Goal: Task Accomplishment & Management: Complete application form

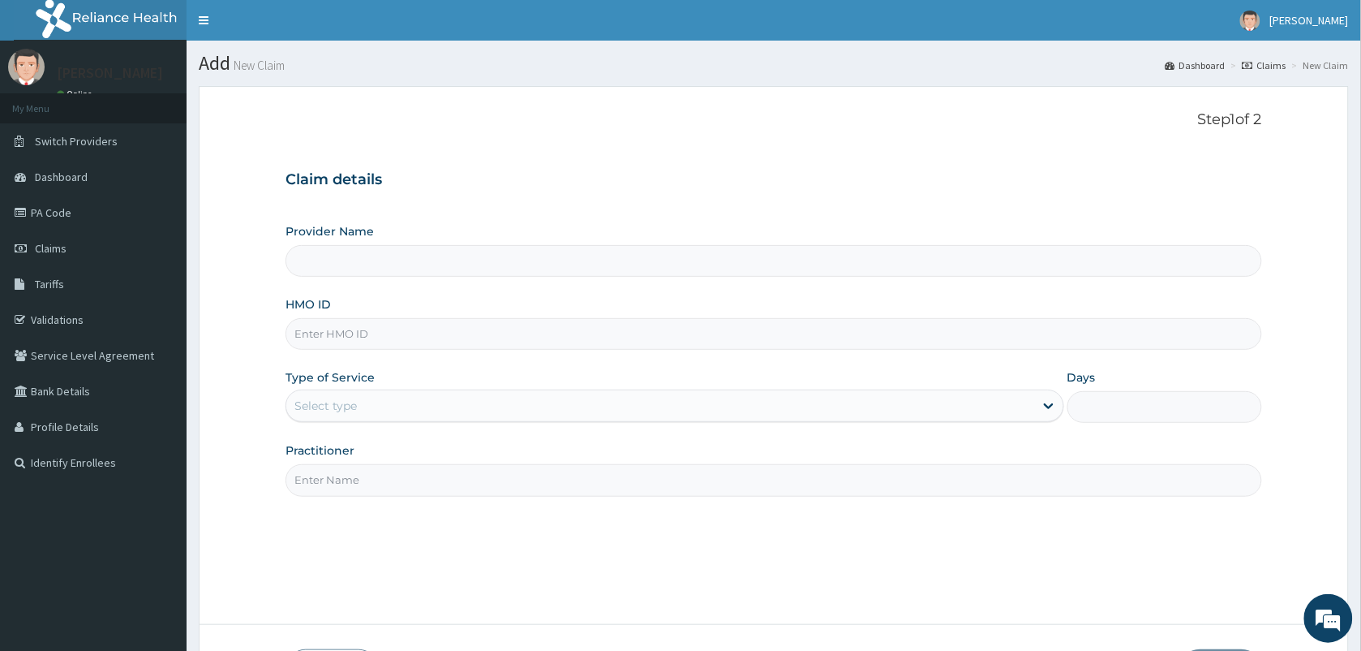
type input "VISION PLANET EYE CARE"
type input "OHT/10900/A"
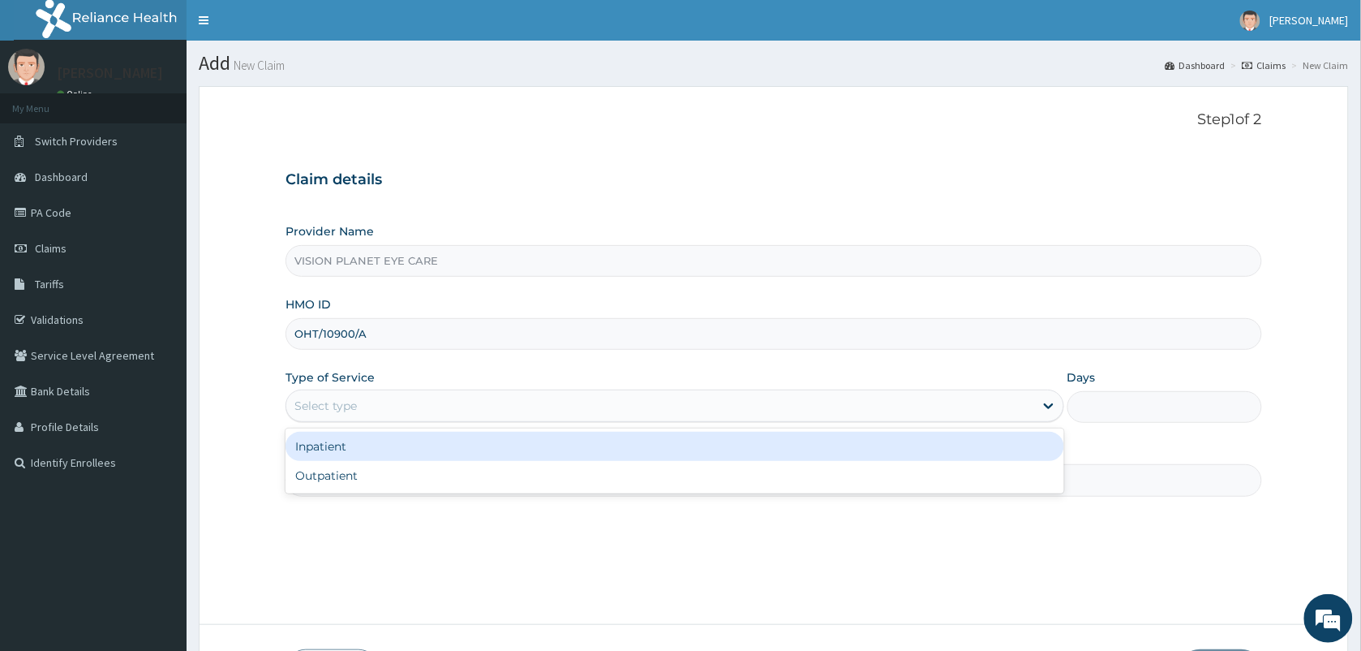
click at [488, 458] on div "Inpatient" at bounding box center [675, 446] width 779 height 29
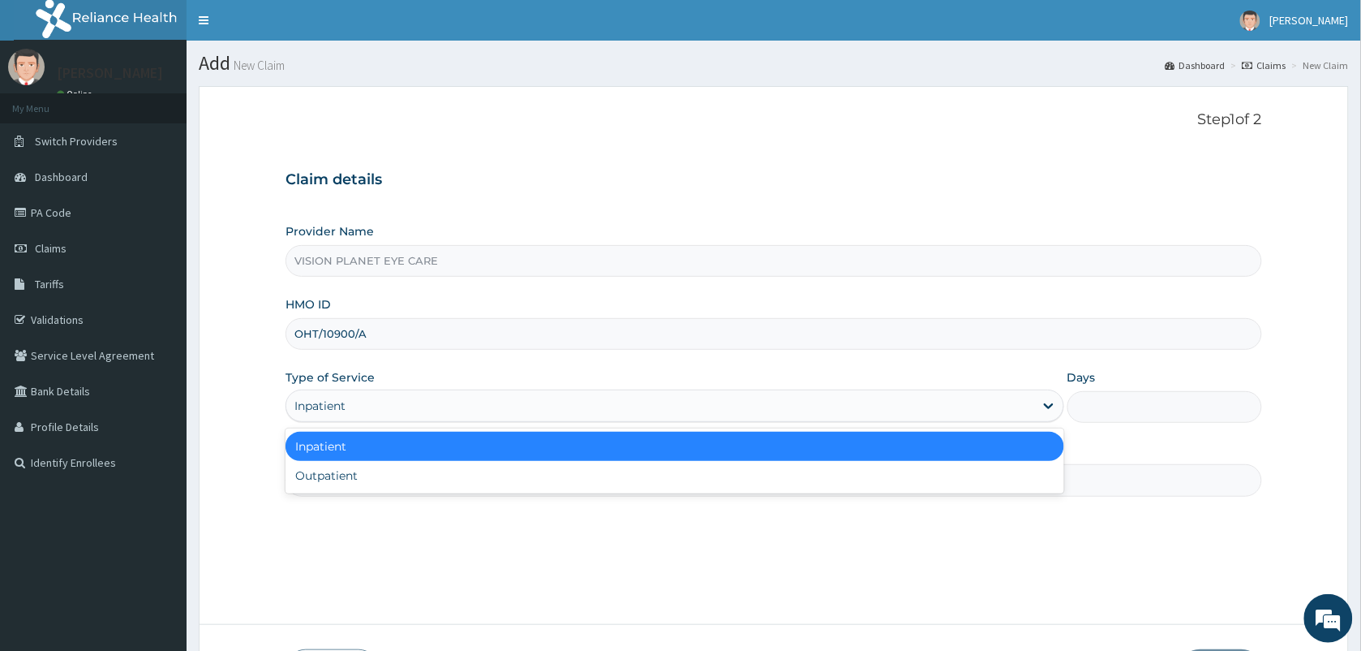
click at [455, 483] on div "Outpatient" at bounding box center [675, 475] width 779 height 29
type input "1"
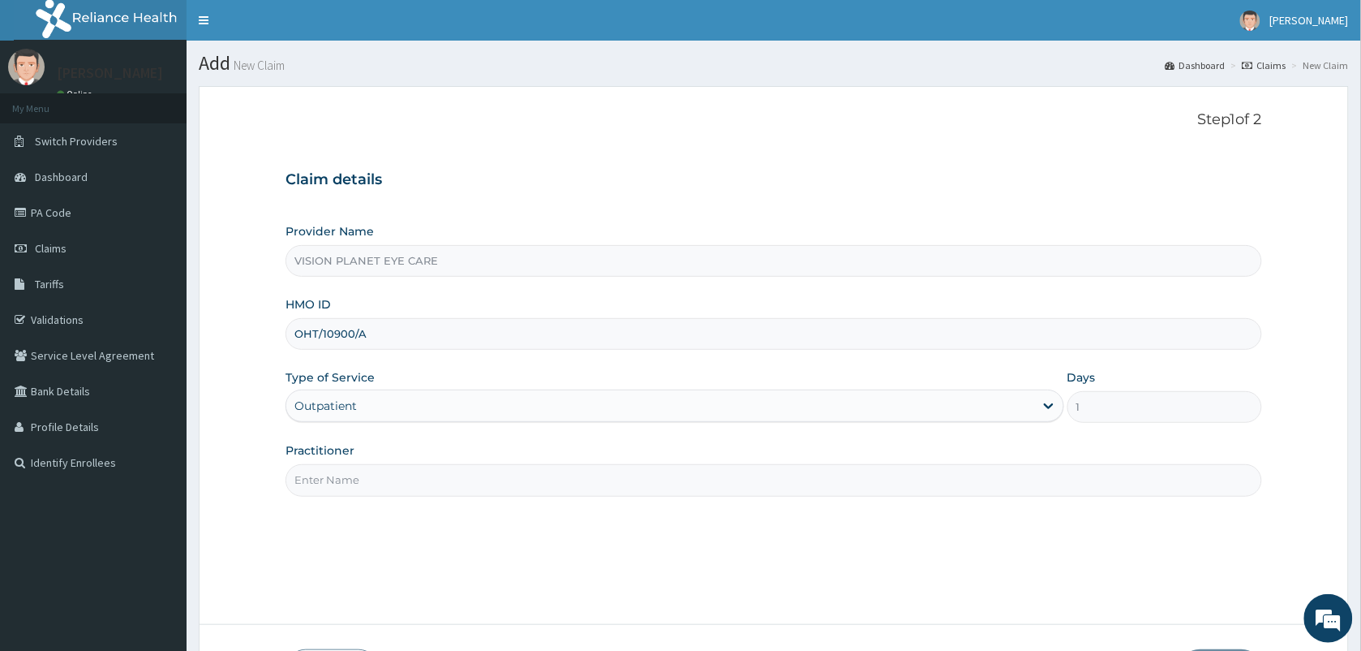
click at [452, 480] on input "Practitioner" at bounding box center [774, 480] width 977 height 32
type input "DR NDIDI="
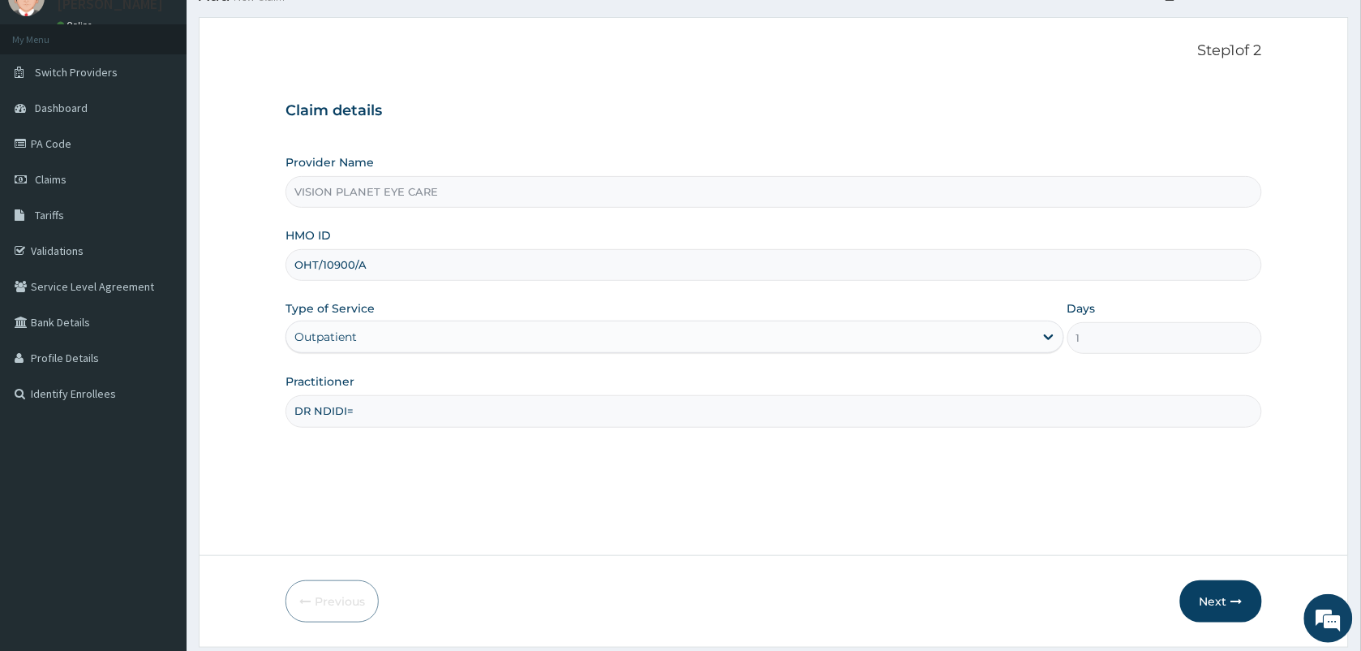
scroll to position [119, 0]
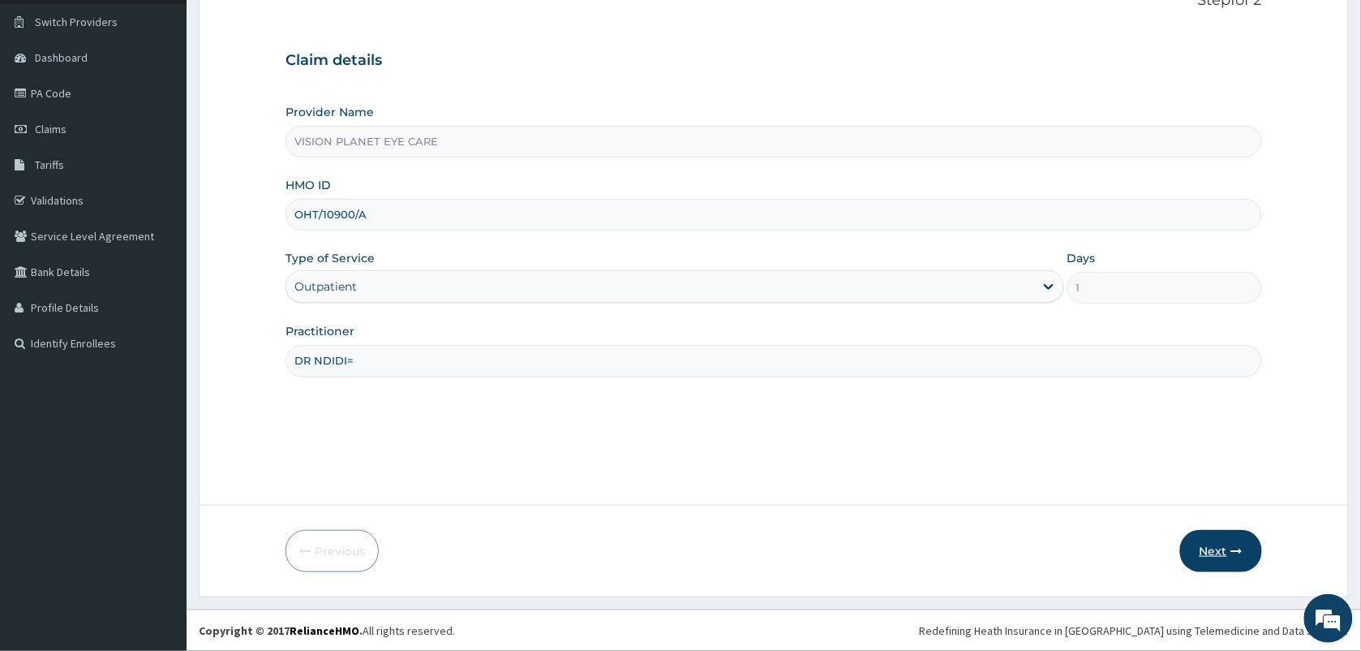
click at [1222, 540] on button "Next" at bounding box center [1221, 551] width 82 height 42
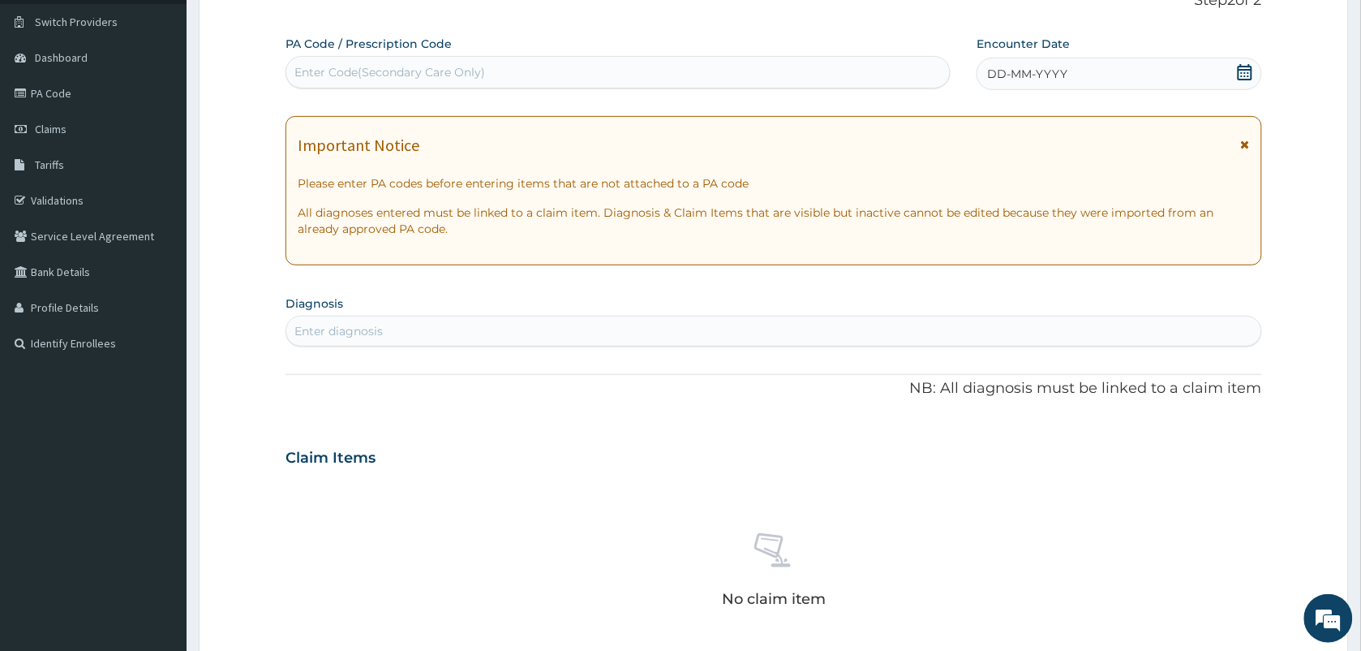
click at [1057, 61] on div "DD-MM-YYYY" at bounding box center [1119, 74] width 285 height 32
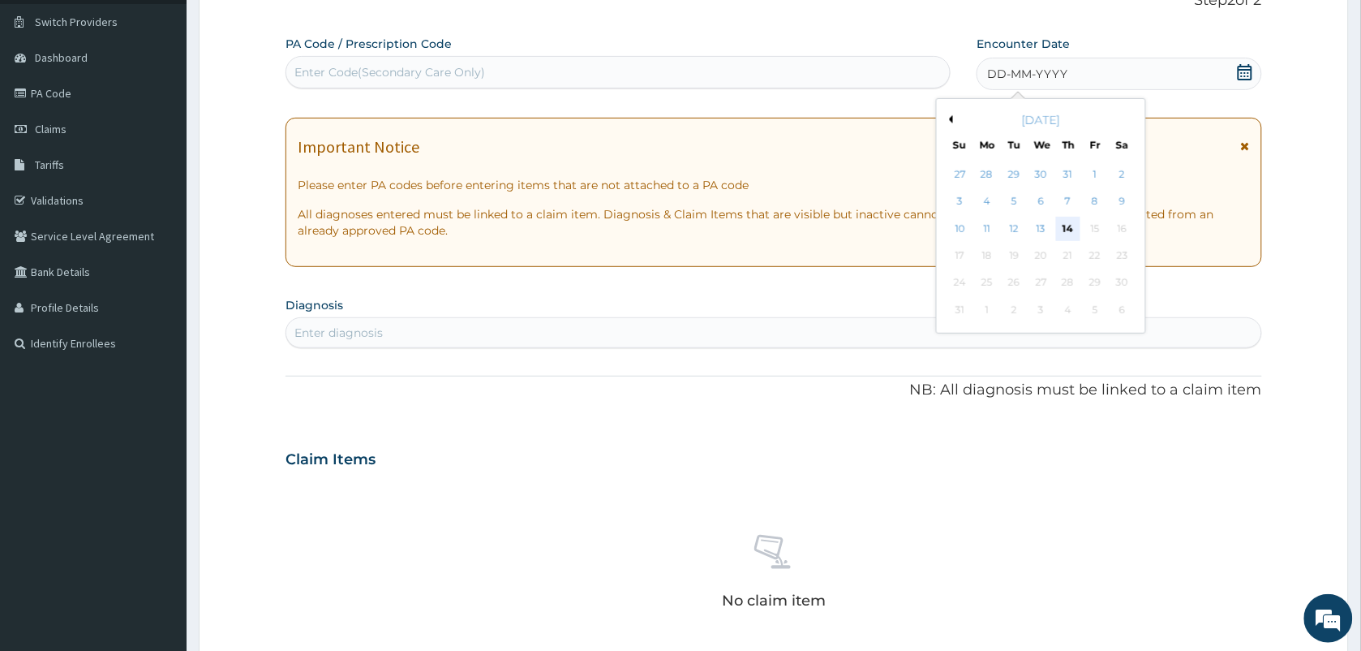
click at [1072, 230] on div "14" at bounding box center [1068, 229] width 24 height 24
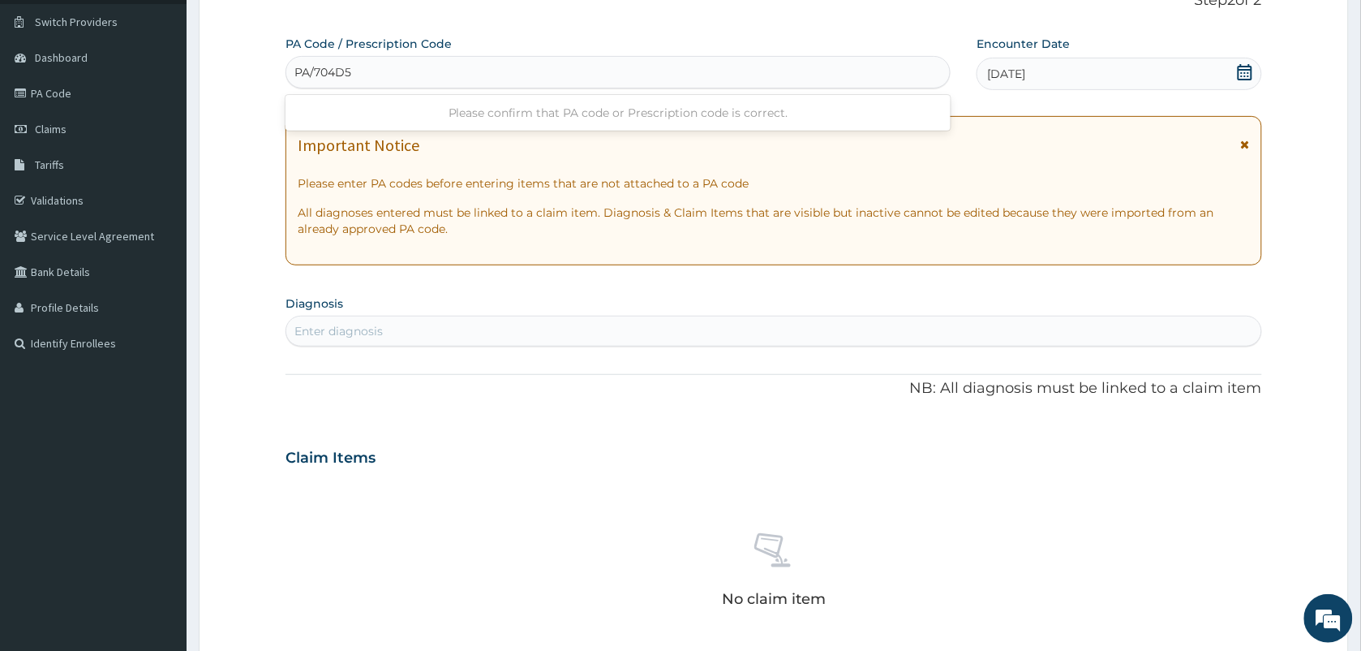
type input "PA/704D5D"
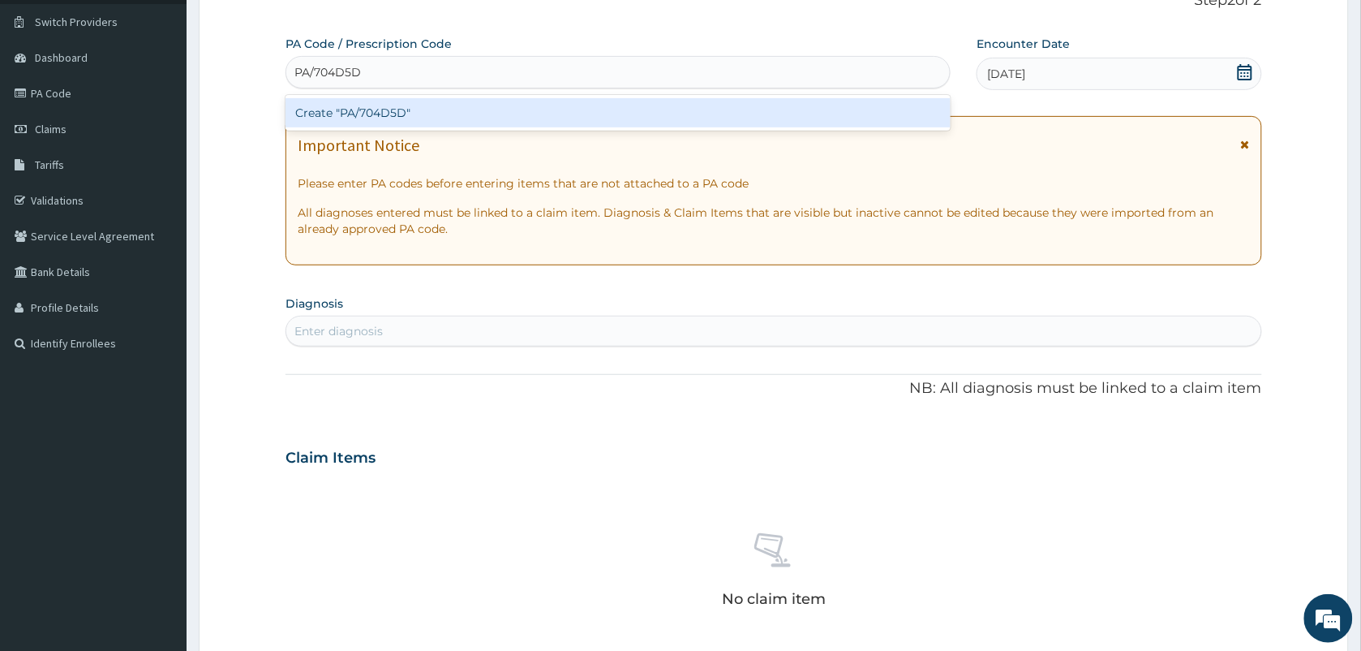
click at [402, 102] on div "Create "PA/704D5D"" at bounding box center [618, 112] width 665 height 29
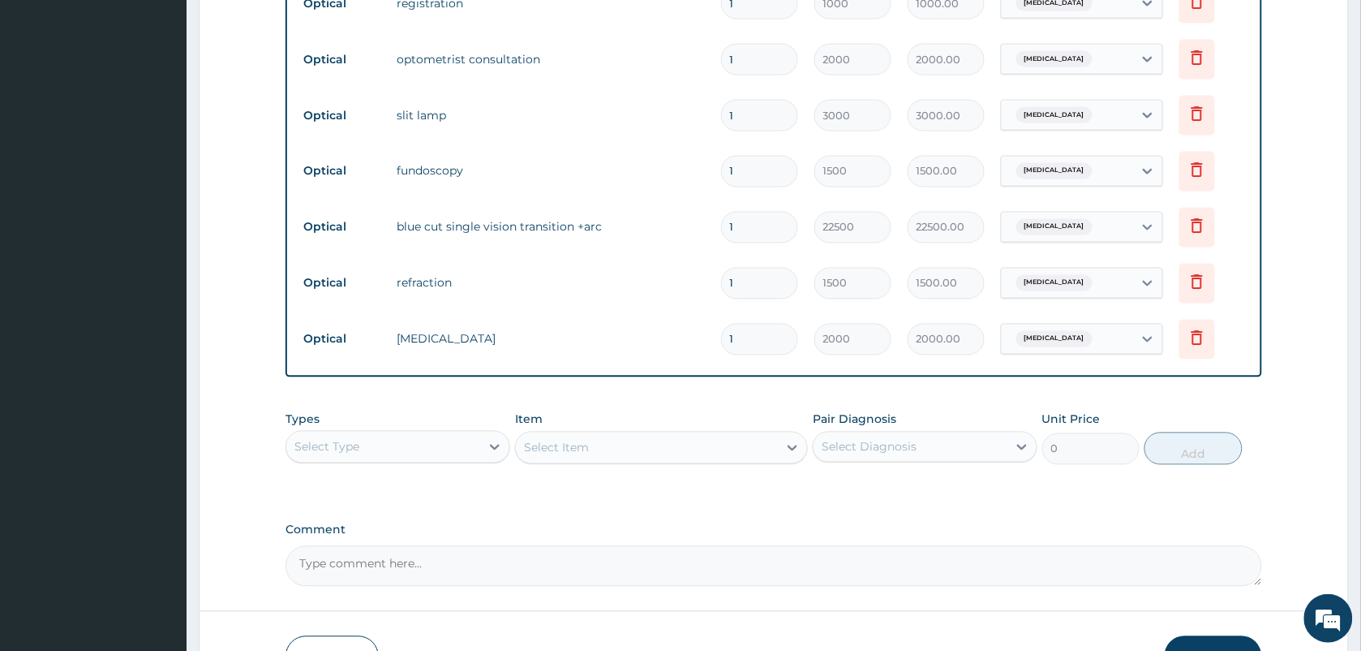
scroll to position [889, 0]
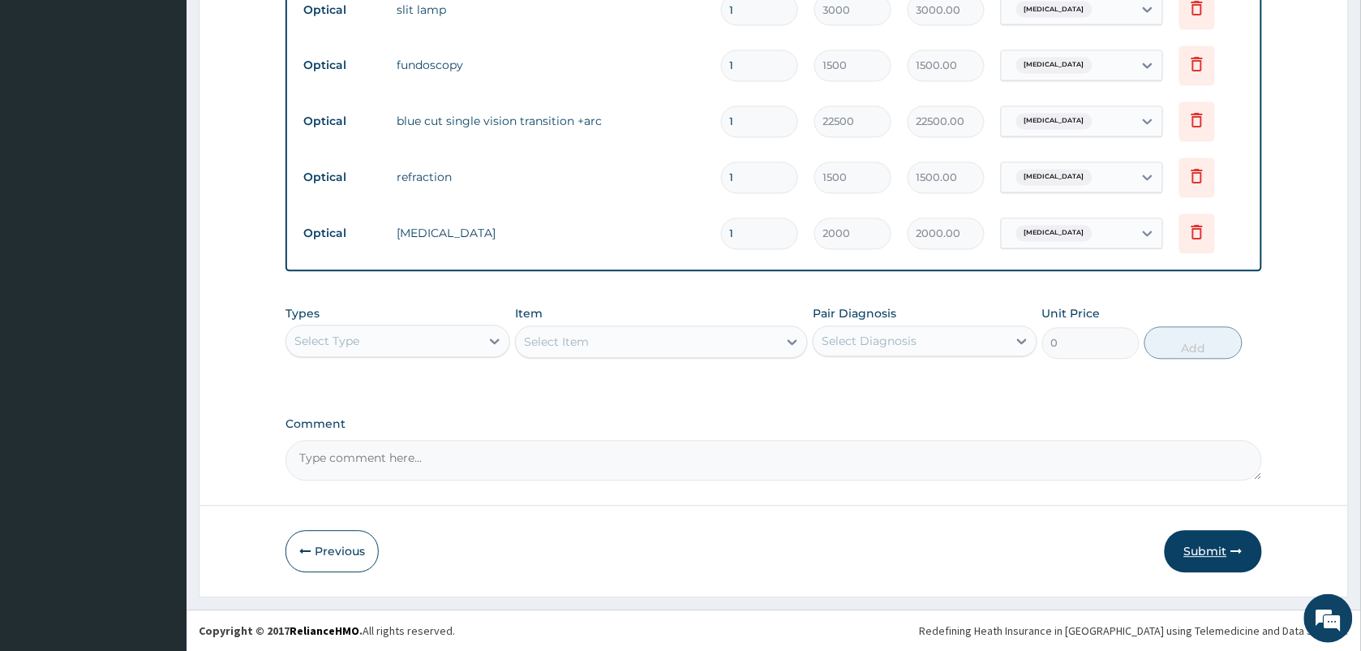
click at [1207, 548] on button "Submit" at bounding box center [1213, 552] width 97 height 42
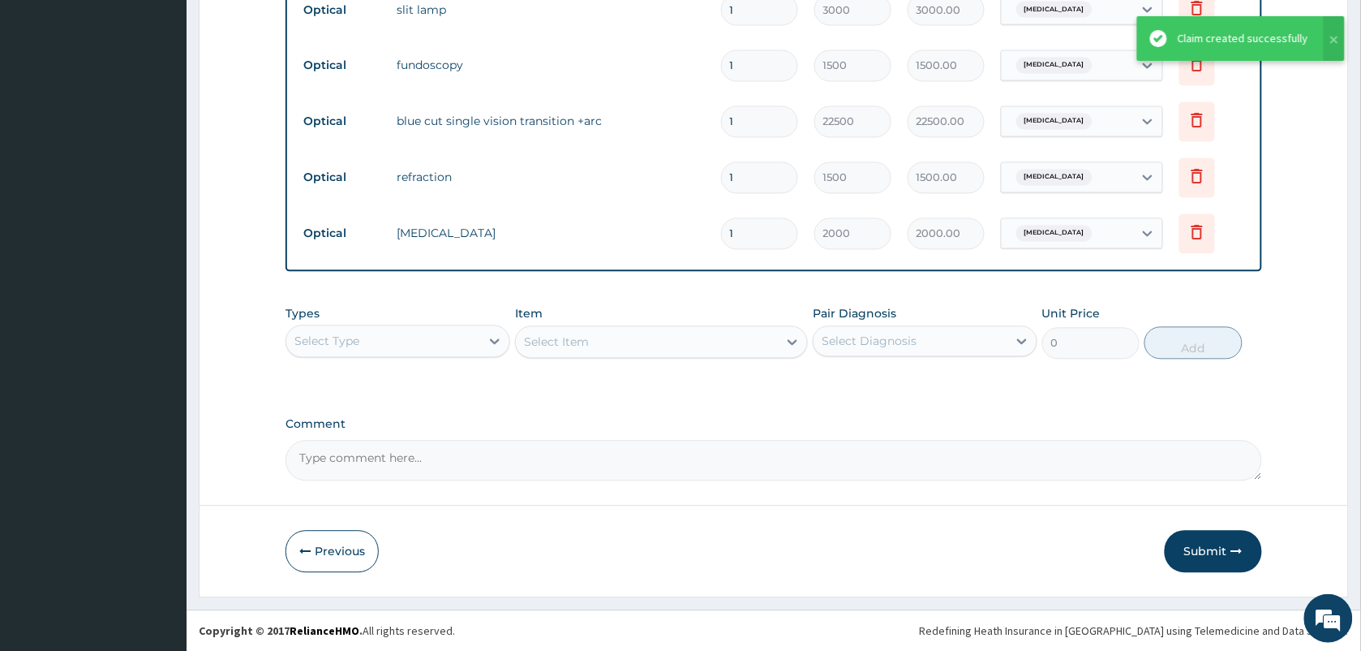
click at [1248, 45] on div "Claim created successfully" at bounding box center [1243, 38] width 131 height 17
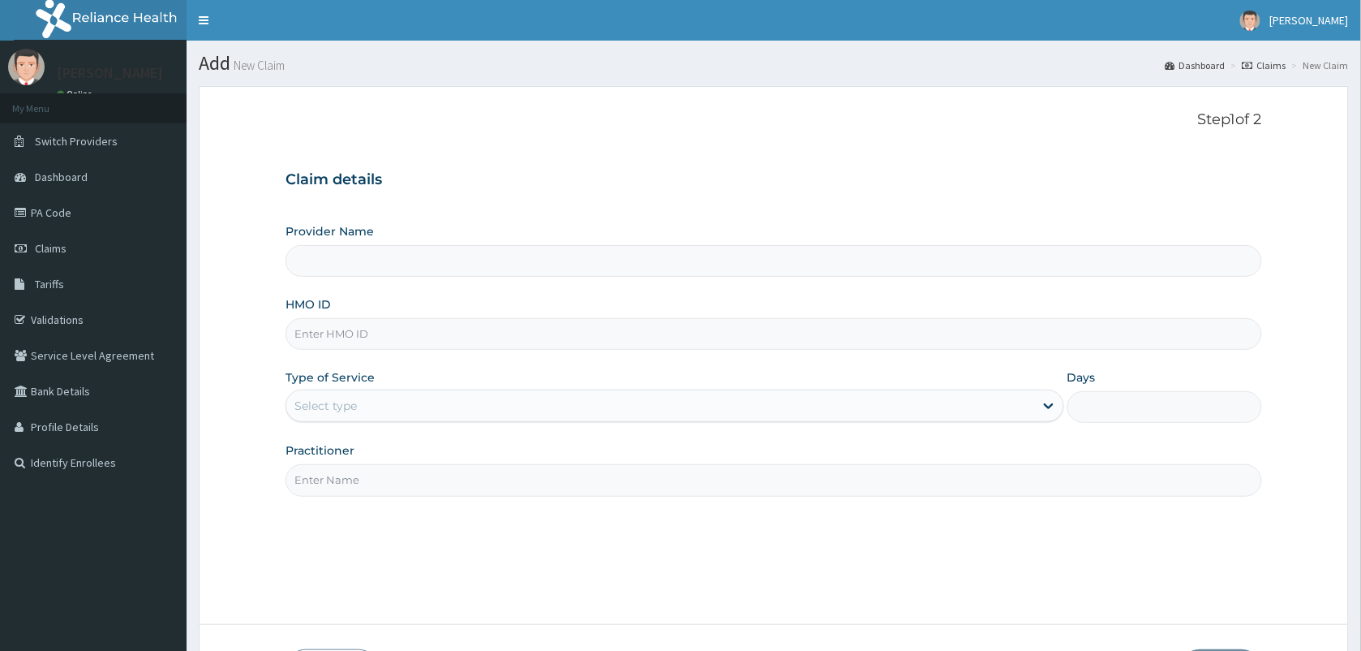
click at [366, 321] on input "HMO ID" at bounding box center [774, 334] width 977 height 32
type input "VISION PLANET EYE CARE"
type input "QFA/10093/A"
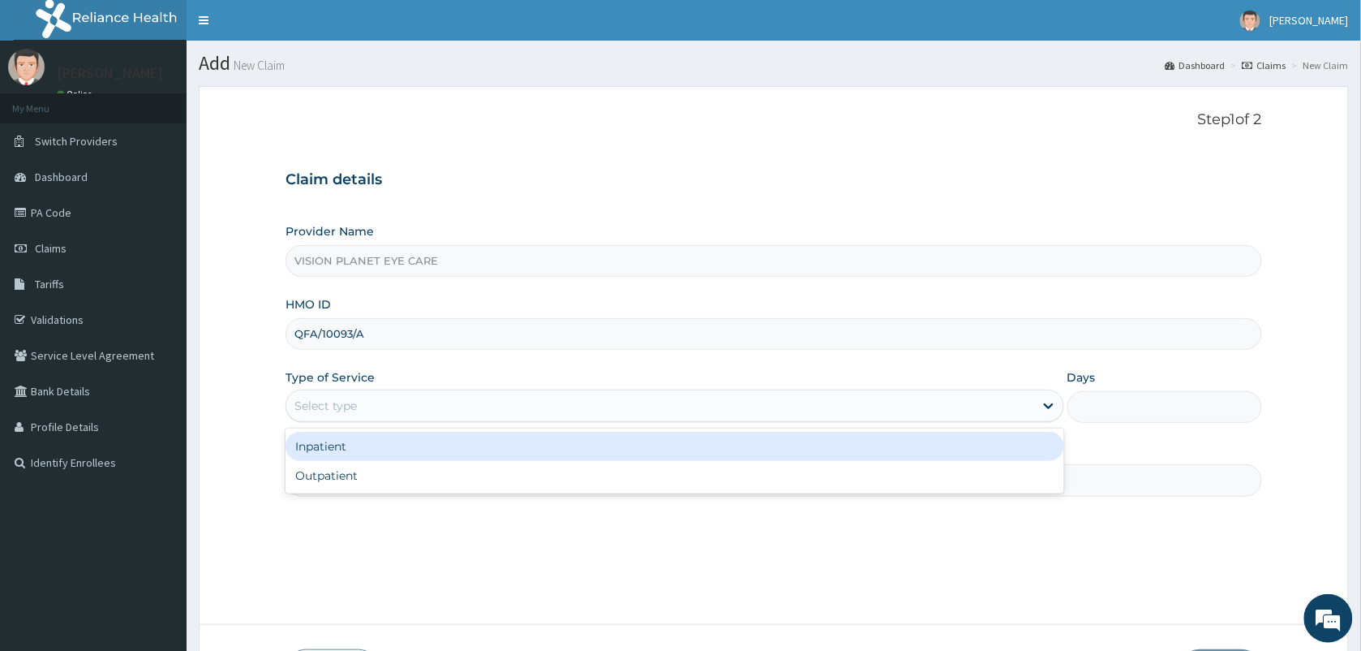
click at [384, 468] on div "Outpatient" at bounding box center [675, 475] width 779 height 29
type input "1"
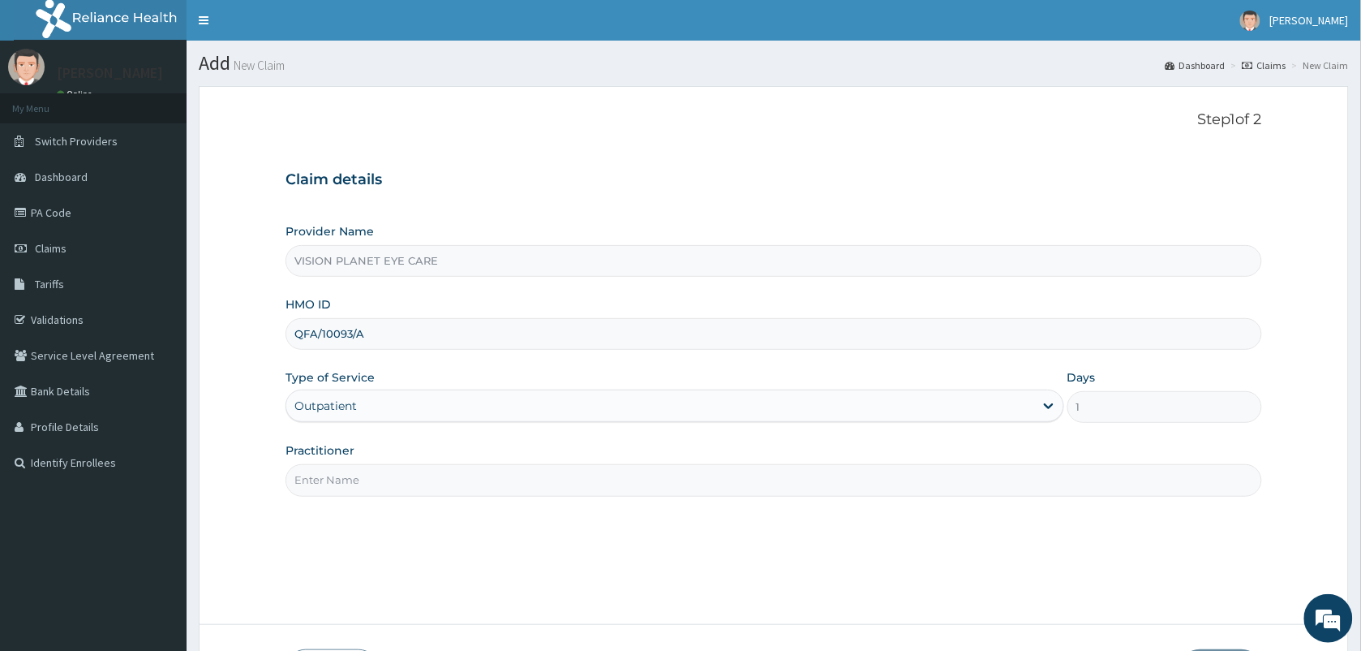
click at [391, 479] on input "Practitioner" at bounding box center [774, 480] width 977 height 32
type input "DR NDIDI="
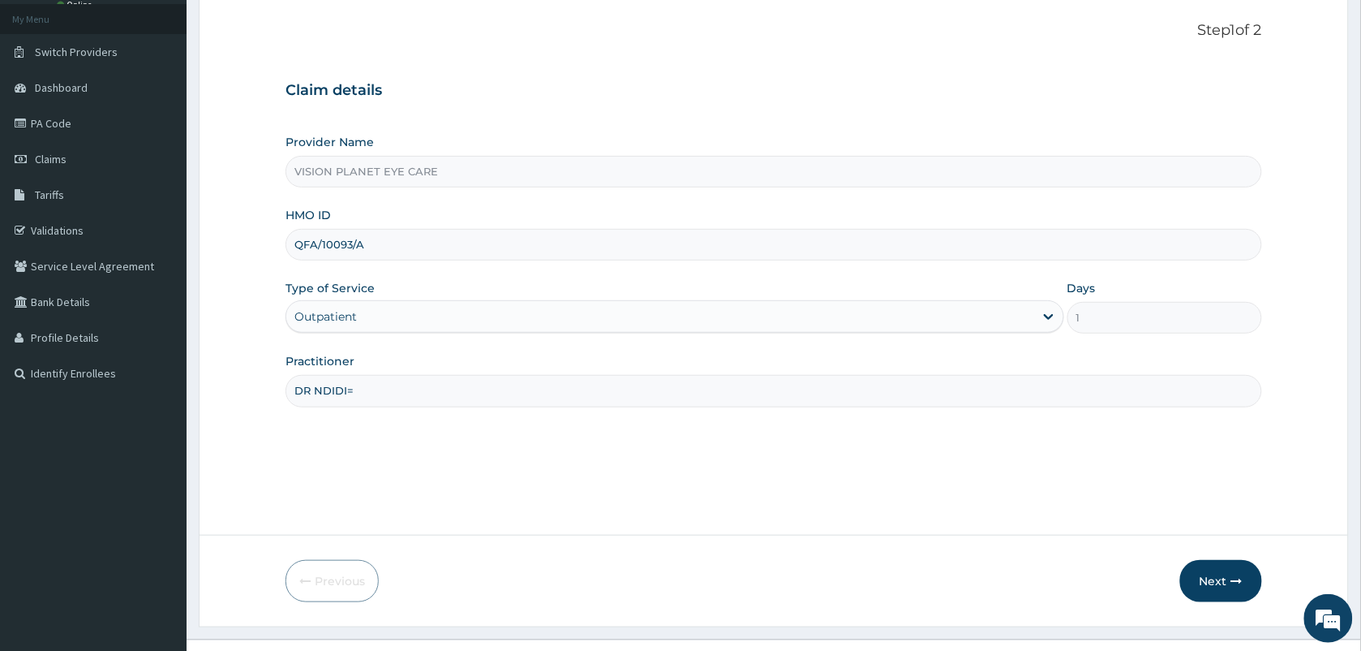
scroll to position [119, 0]
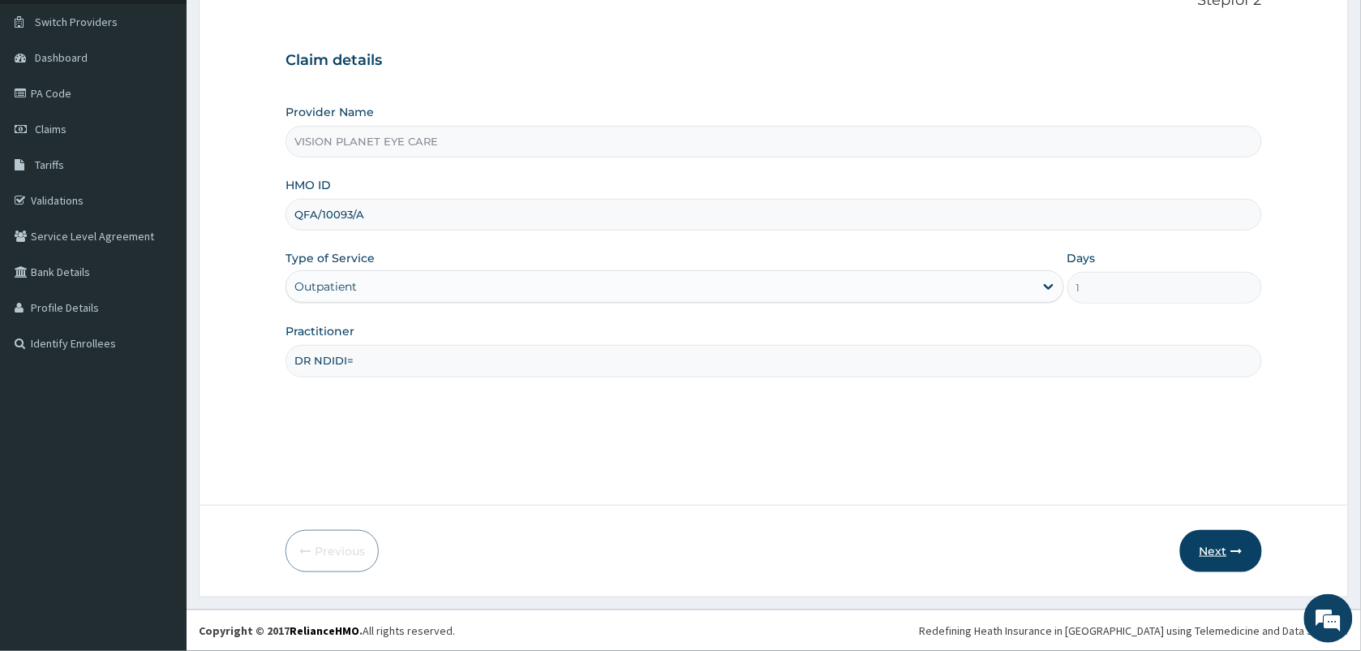
click at [1227, 552] on button "Next" at bounding box center [1221, 551] width 82 height 42
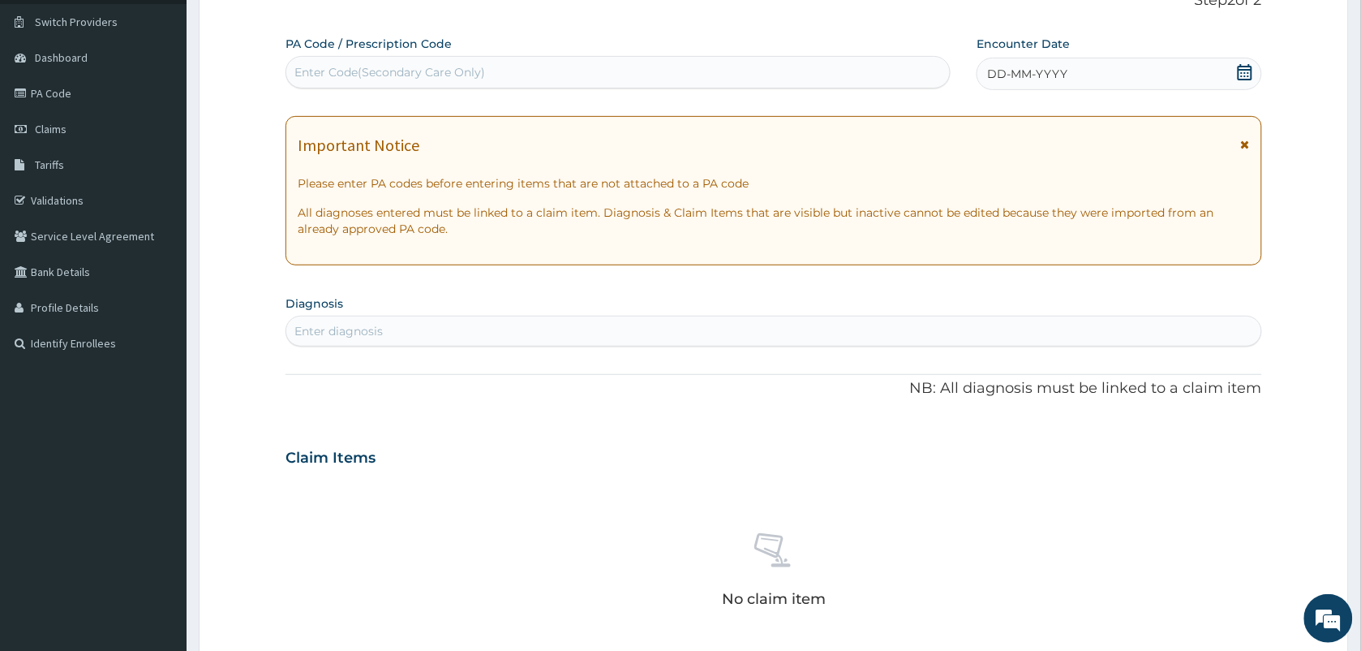
click at [1102, 65] on div "DD-MM-YYYY" at bounding box center [1119, 74] width 285 height 32
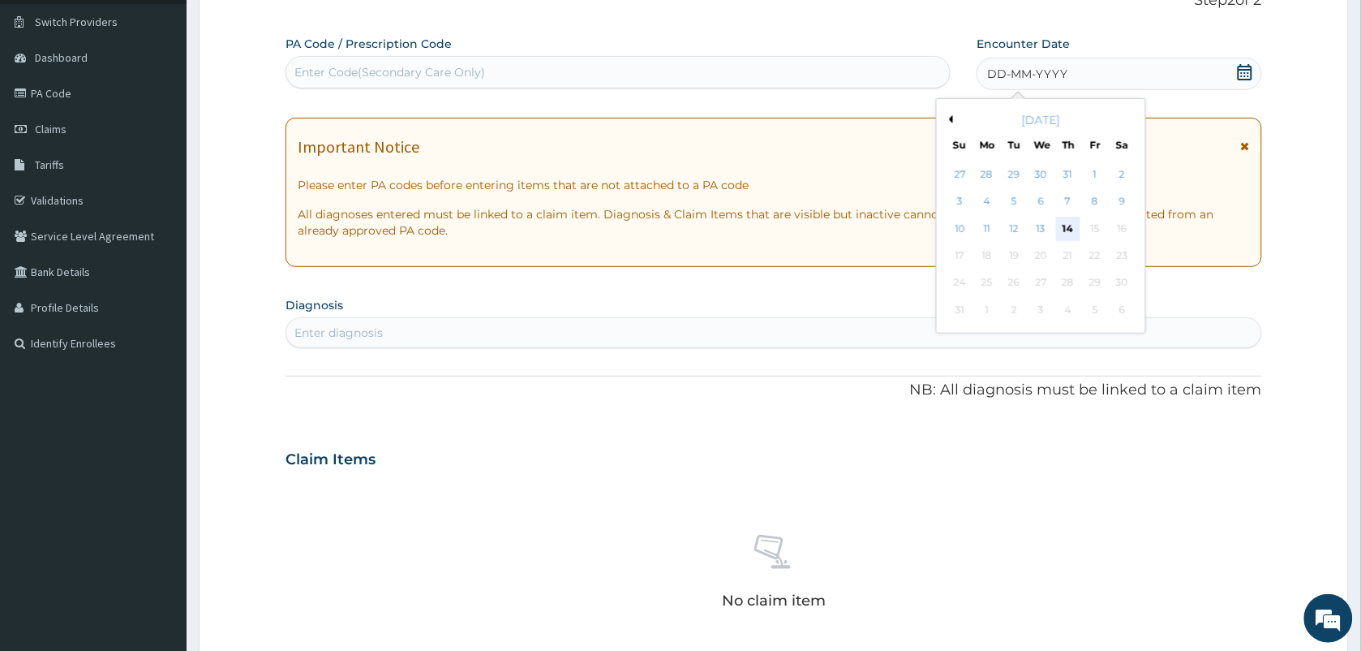
click at [1072, 225] on div "14" at bounding box center [1068, 229] width 24 height 24
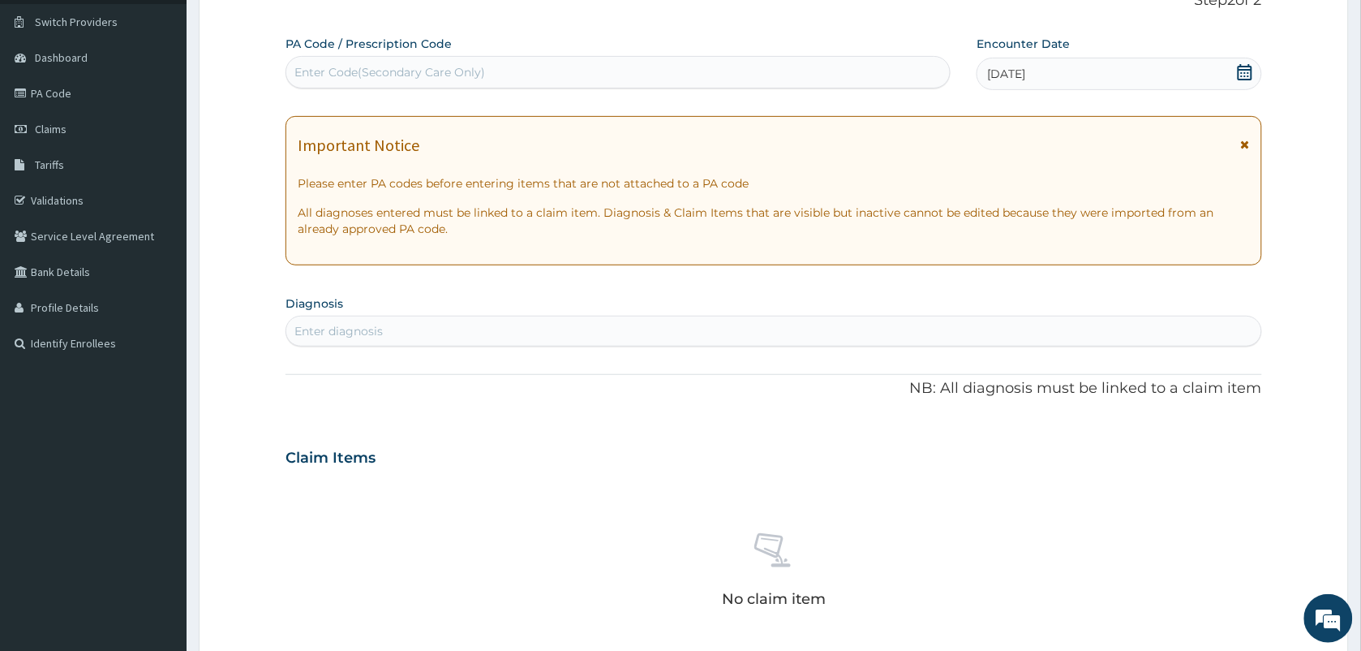
paste input "PA/AD89EC"
type input "PA/AD89EC"
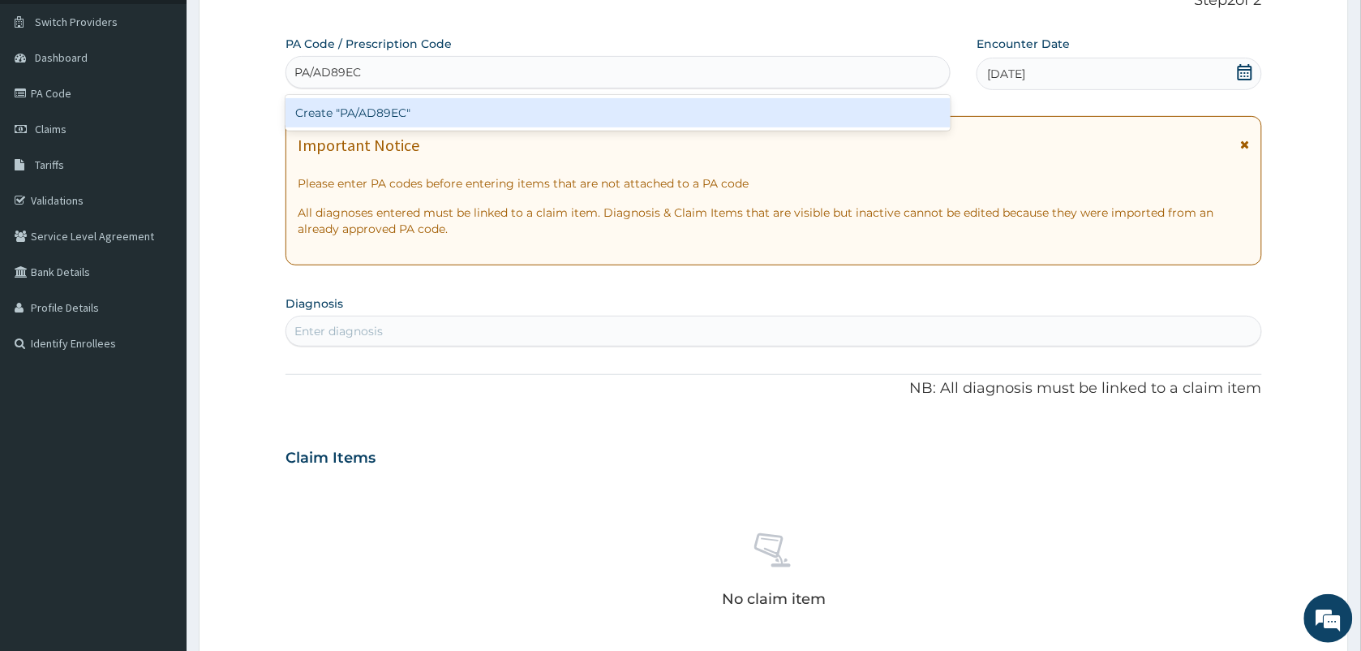
click at [381, 114] on div "Create "PA/AD89EC"" at bounding box center [618, 112] width 665 height 29
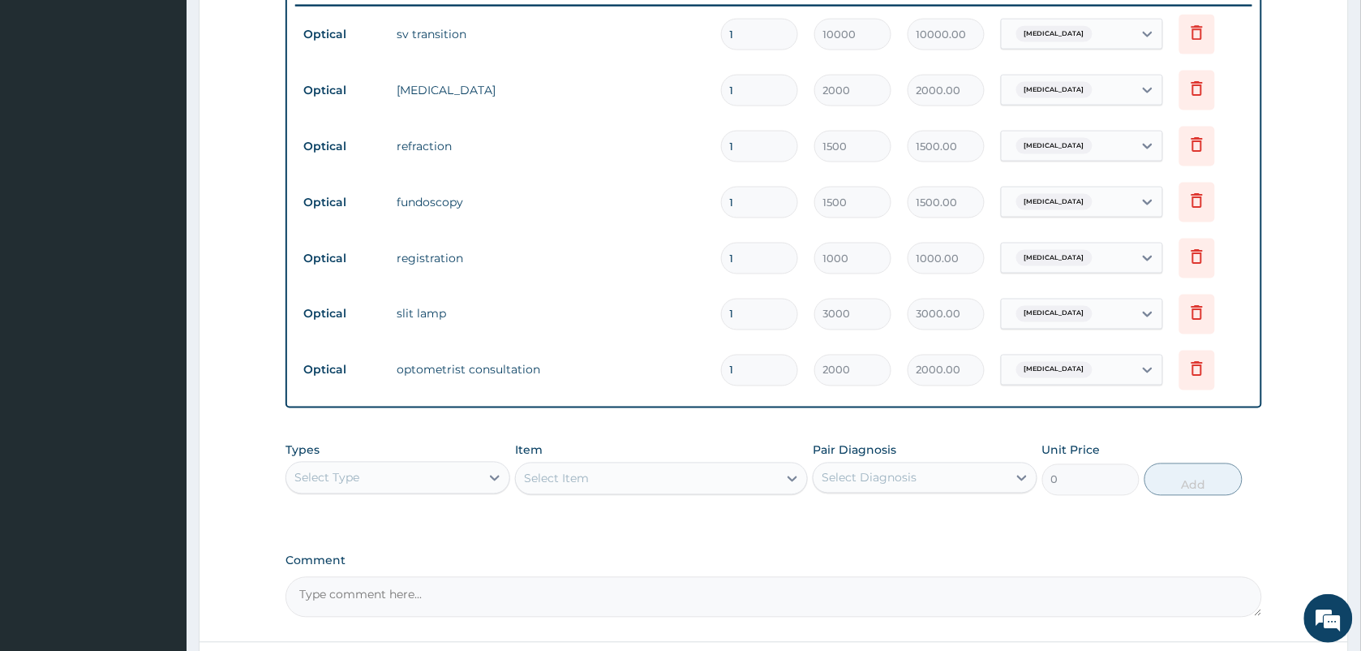
scroll to position [776, 0]
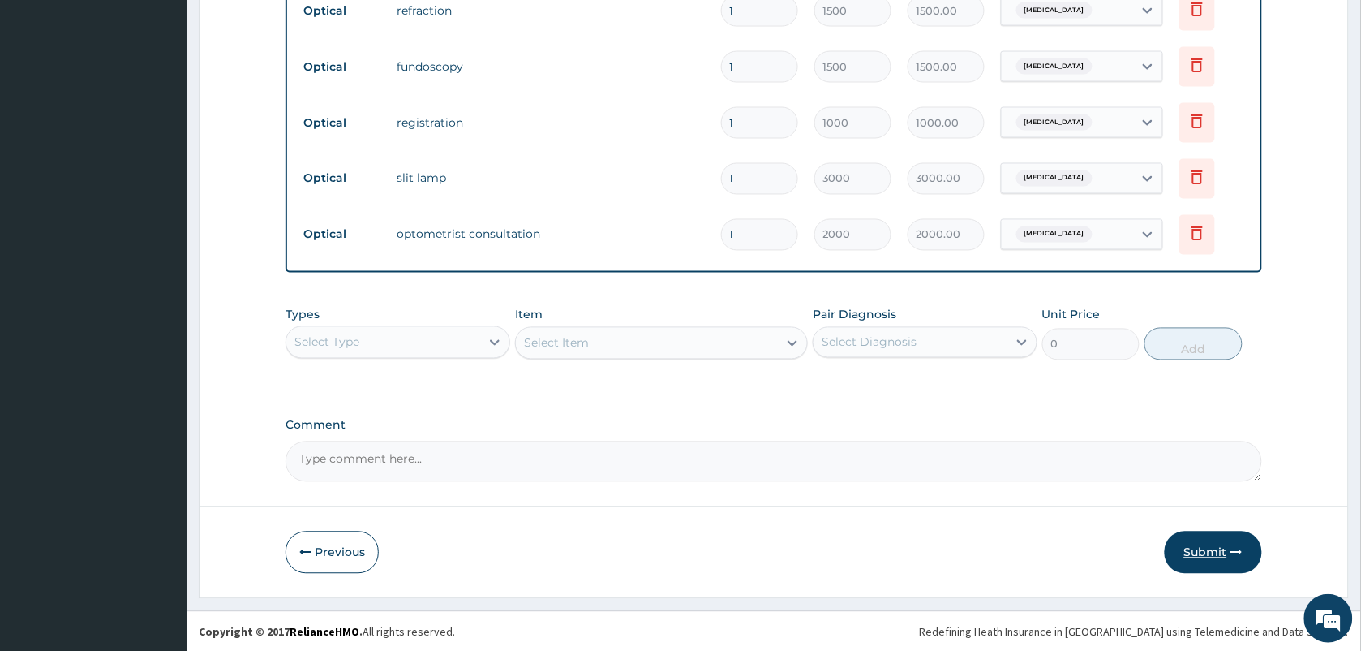
click at [1201, 544] on button "Submit" at bounding box center [1213, 552] width 97 height 42
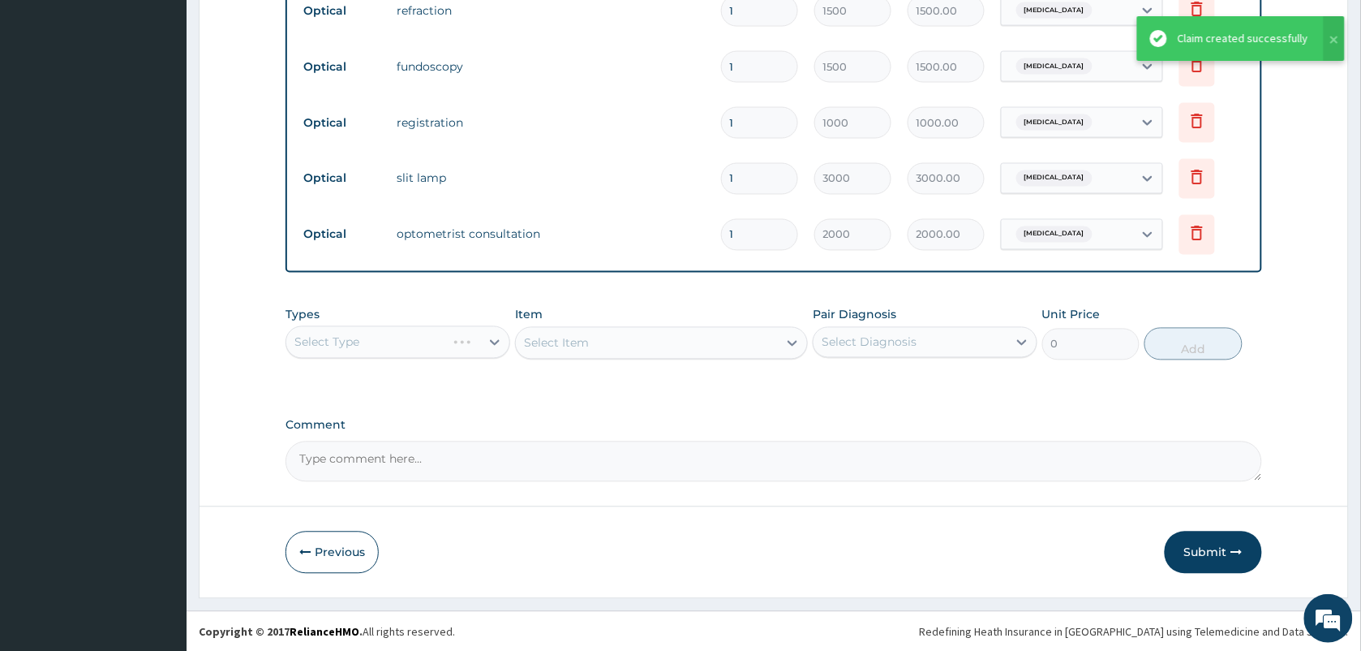
click at [1210, 35] on div "Claim created successfully" at bounding box center [1243, 38] width 131 height 17
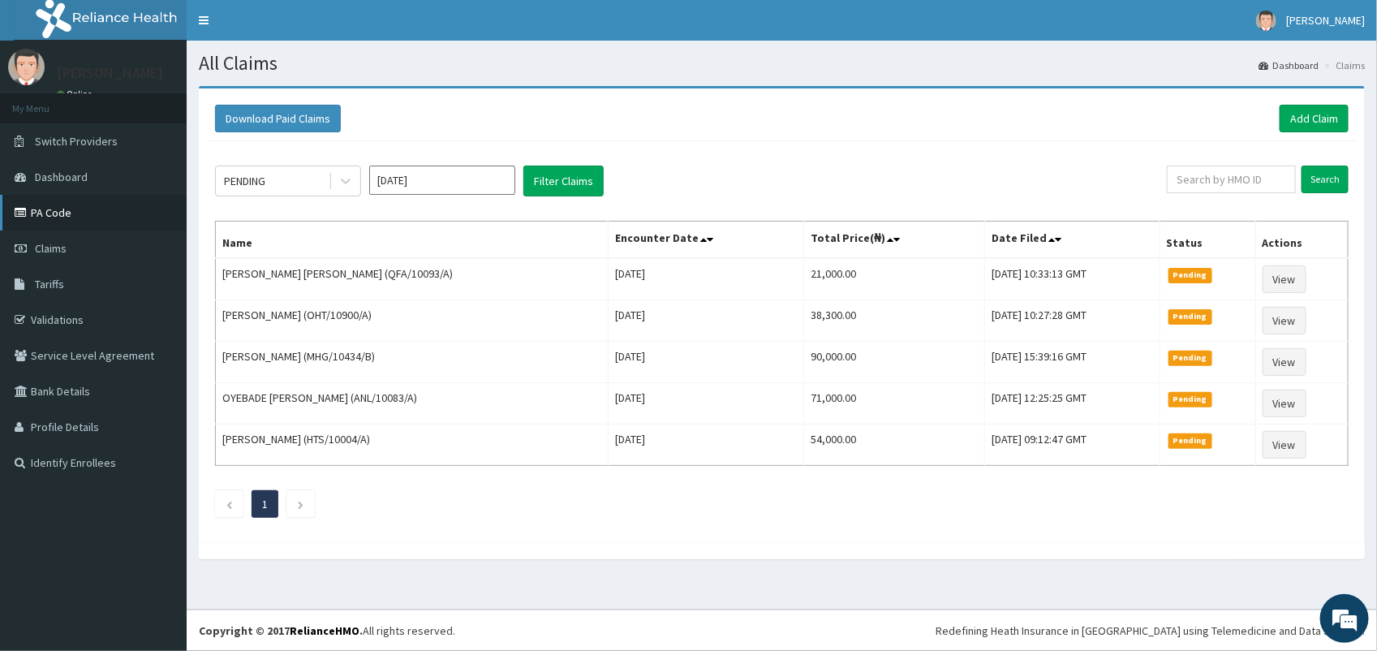
click at [41, 208] on link "PA Code" at bounding box center [93, 213] width 187 height 36
